Goal: Transaction & Acquisition: Obtain resource

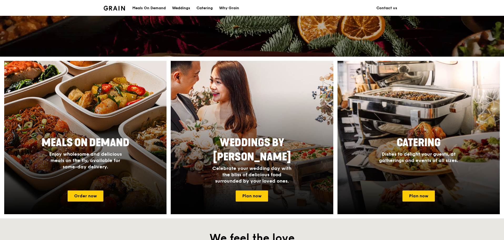
scroll to position [184, 0]
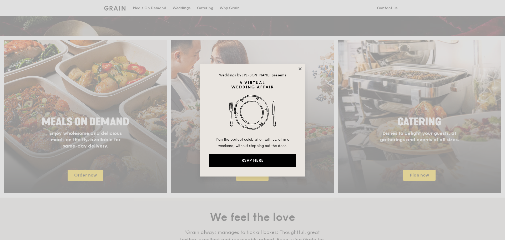
click at [301, 70] on icon at bounding box center [300, 68] width 5 height 5
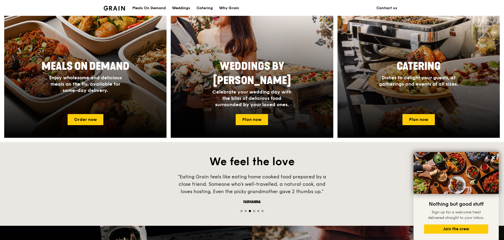
scroll to position [211, 0]
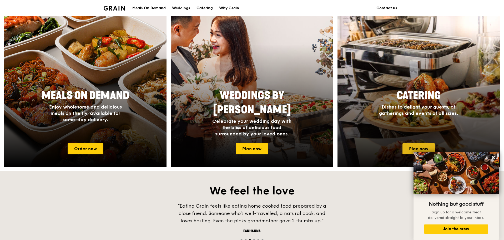
click at [417, 144] on link "Plan now" at bounding box center [419, 148] width 32 height 11
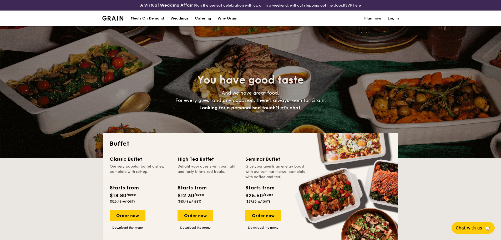
select select
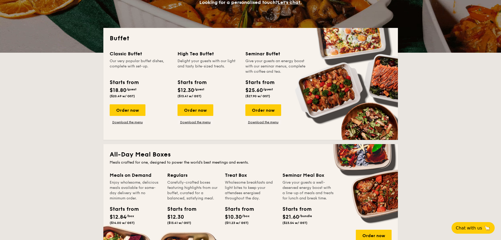
scroll to position [79, 0]
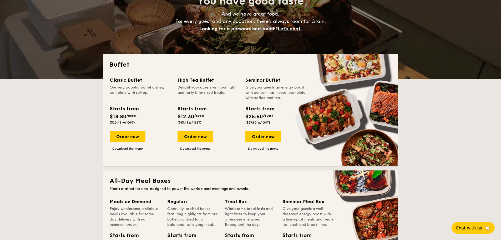
drag, startPoint x: 123, startPoint y: 147, endPoint x: 123, endPoint y: 144, distance: 3.2
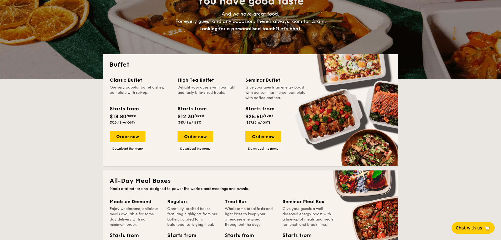
click at [123, 147] on link "Download the menu" at bounding box center [128, 148] width 36 height 4
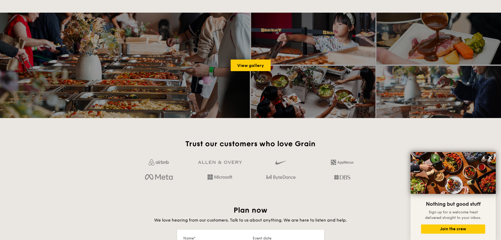
scroll to position [763, 0]
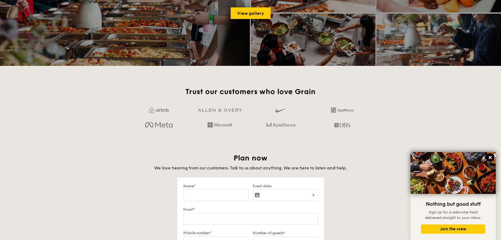
click at [492, 156] on icon at bounding box center [490, 157] width 3 height 3
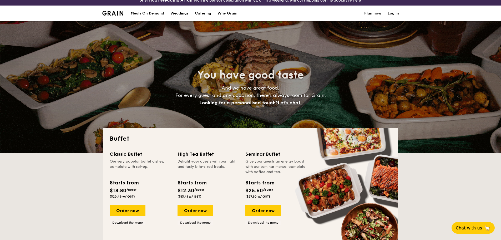
scroll to position [0, 0]
